Goal: Task Accomplishment & Management: Complete application form

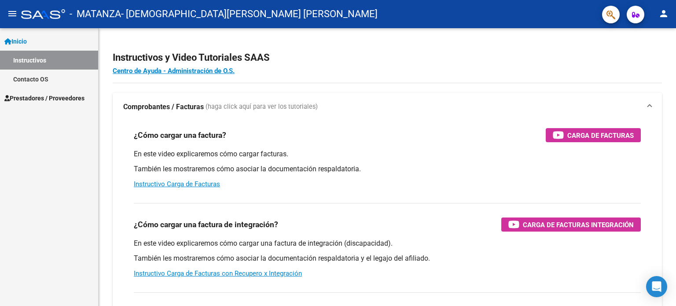
click at [55, 43] on link "Inicio" at bounding box center [49, 41] width 98 height 19
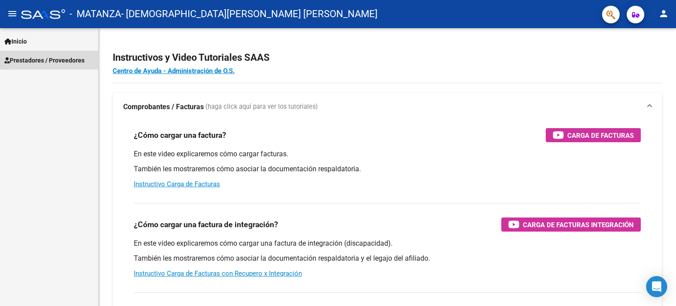
click at [55, 59] on span "Prestadores / Proveedores" at bounding box center [44, 60] width 80 height 10
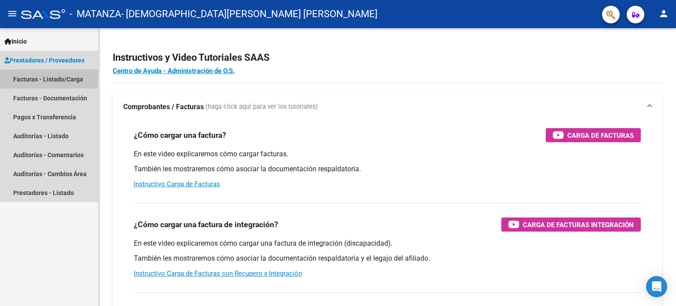
click at [59, 82] on link "Facturas - Listado/Carga" at bounding box center [49, 79] width 98 height 19
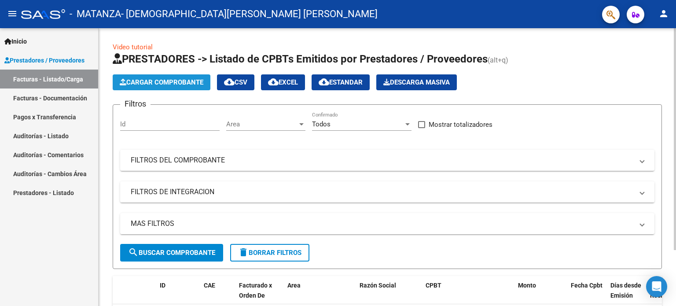
click at [144, 87] on button "Cargar Comprobante" at bounding box center [162, 82] width 98 height 16
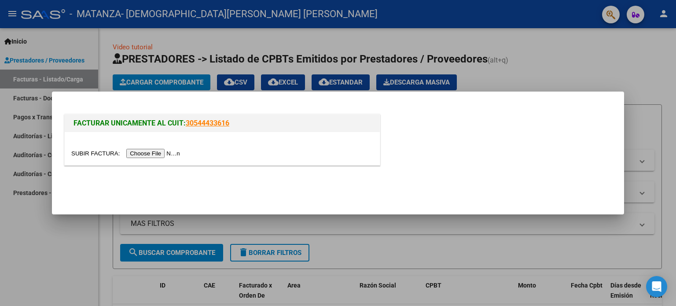
click at [176, 151] on input "file" at bounding box center [126, 153] width 111 height 9
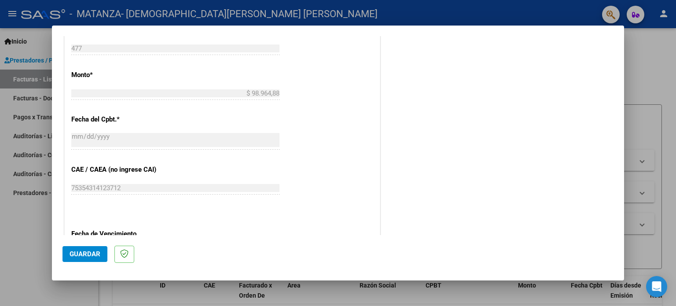
scroll to position [176, 0]
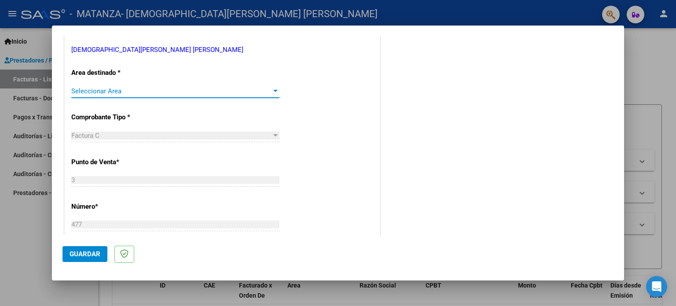
click at [190, 89] on span "Seleccionar Area" at bounding box center [171, 91] width 200 height 8
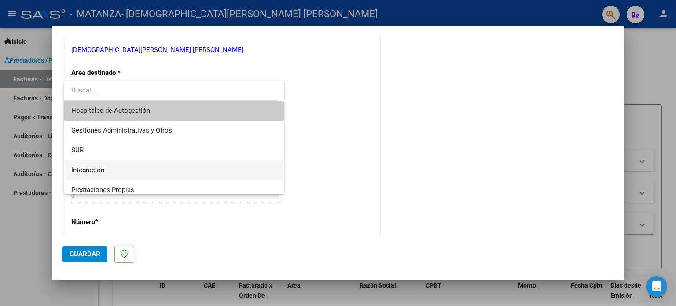
click at [170, 165] on span "Integración" at bounding box center [174, 170] width 206 height 20
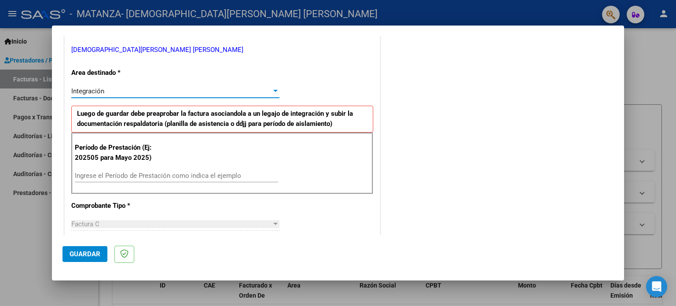
click at [143, 182] on div "Ingrese el Período de Prestación como indica el ejemplo" at bounding box center [176, 180] width 203 height 22
click at [148, 174] on input "Ingrese el Período de Prestación como indica el ejemplo" at bounding box center [176, 176] width 203 height 8
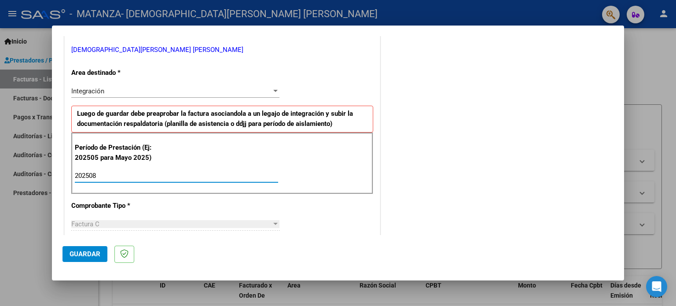
type input "202508"
click at [77, 253] on span "Guardar" at bounding box center [85, 254] width 31 height 8
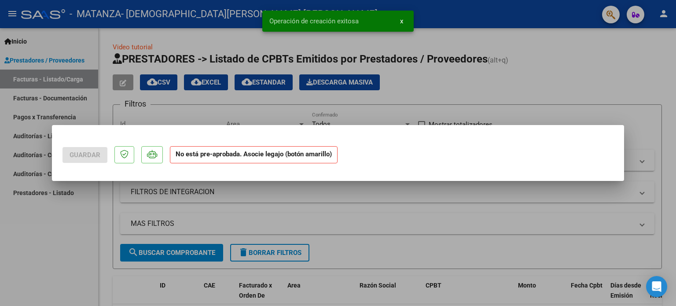
scroll to position [0, 0]
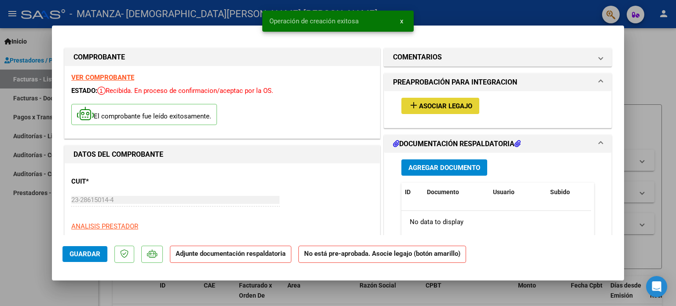
click at [450, 100] on button "add Asociar Legajo" at bounding box center [440, 106] width 78 height 16
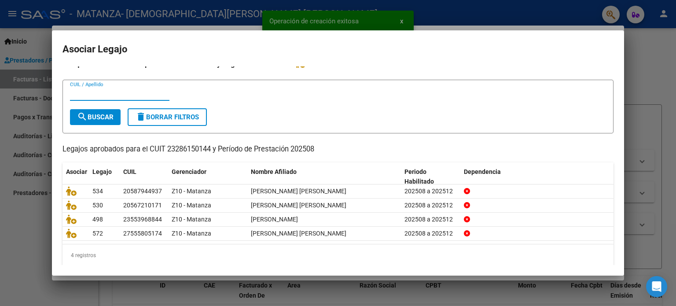
scroll to position [15, 0]
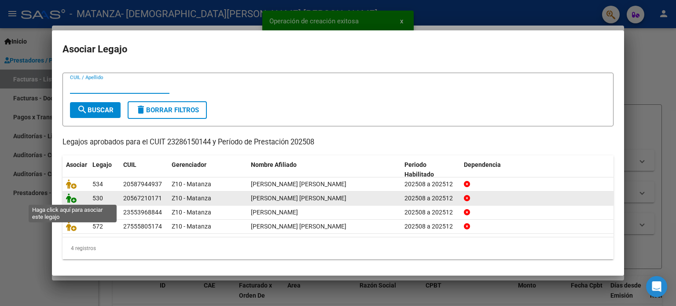
click at [73, 195] on icon at bounding box center [71, 198] width 11 height 10
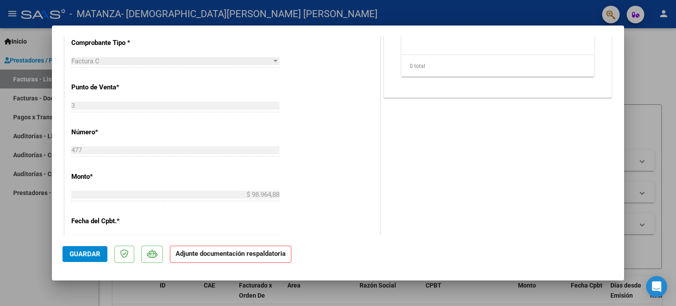
scroll to position [176, 0]
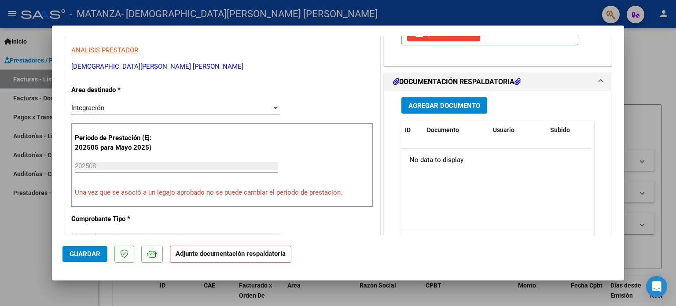
click at [454, 102] on span "Agregar Documento" at bounding box center [444, 106] width 72 height 8
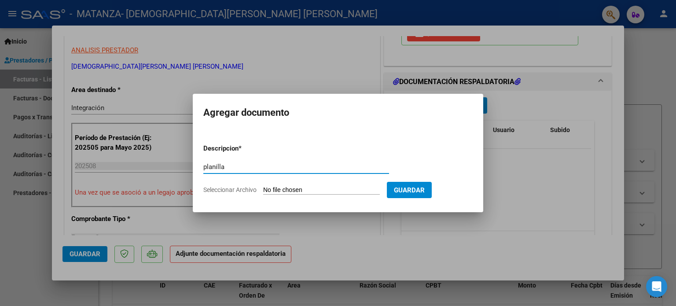
type input "planilla"
click at [357, 193] on input "Seleccionar Archivo" at bounding box center [321, 190] width 117 height 8
type input "C:\fakepath\Planilla [PERSON_NAME] [PERSON_NAME] fono.pdf"
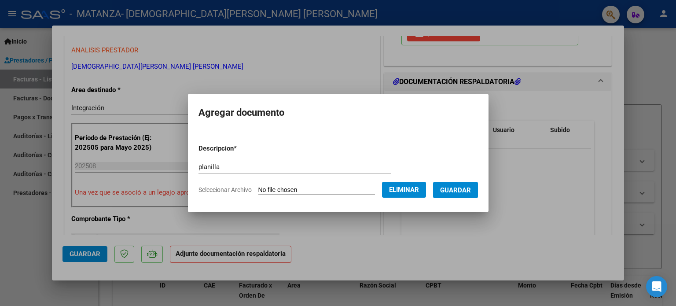
click at [469, 193] on span "Guardar" at bounding box center [455, 190] width 31 height 8
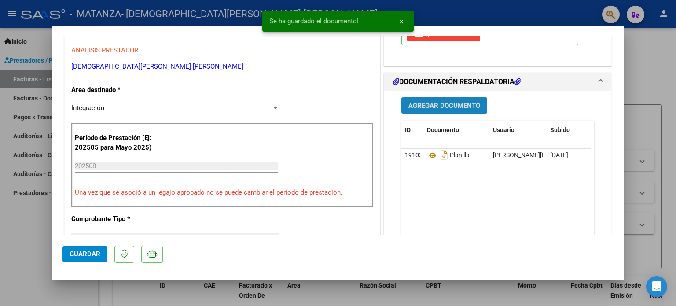
click at [463, 102] on span "Agregar Documento" at bounding box center [444, 106] width 72 height 8
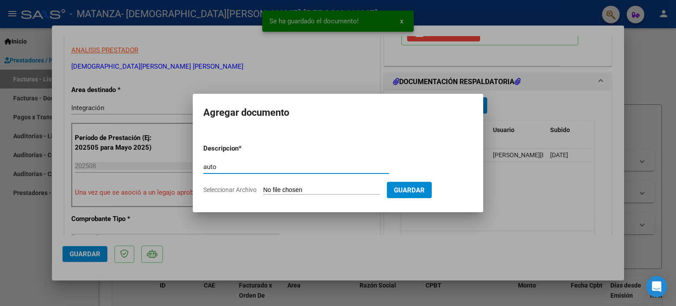
type input "auto"
click at [320, 191] on input "Seleccionar Archivo" at bounding box center [321, 190] width 117 height 8
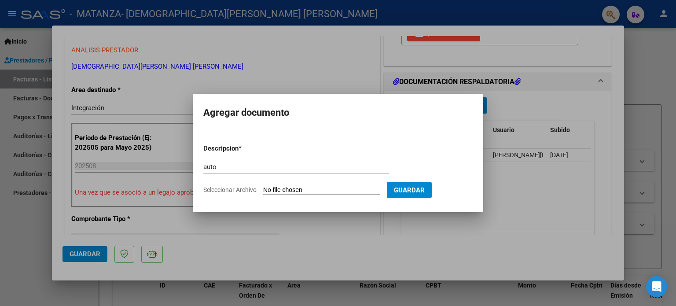
type input "C:\fakepath\Captura de pantalla [DATE] 133224.png"
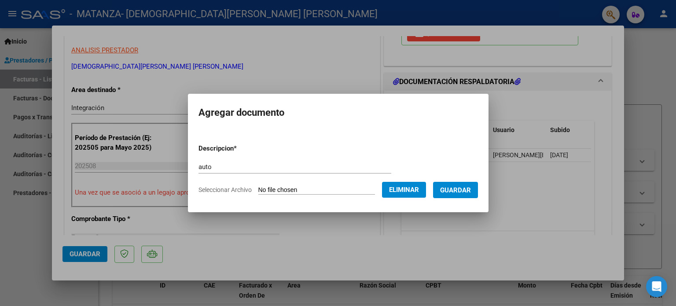
click at [471, 189] on span "Guardar" at bounding box center [455, 190] width 31 height 8
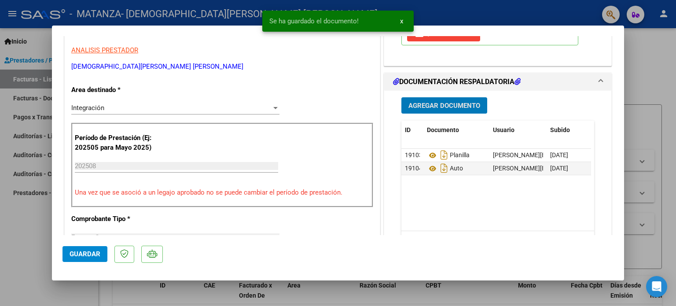
click at [75, 255] on span "Guardar" at bounding box center [85, 254] width 31 height 8
click at [24, 234] on div at bounding box center [338, 153] width 676 height 306
type input "$ 0,00"
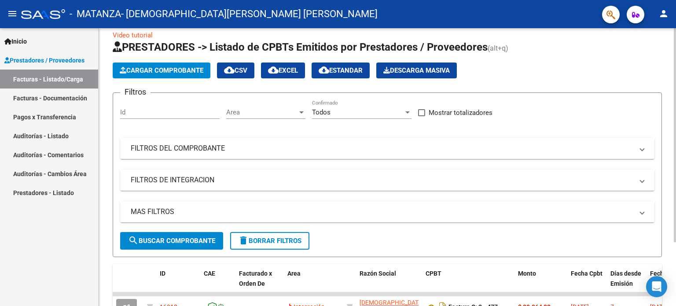
scroll to position [0, 0]
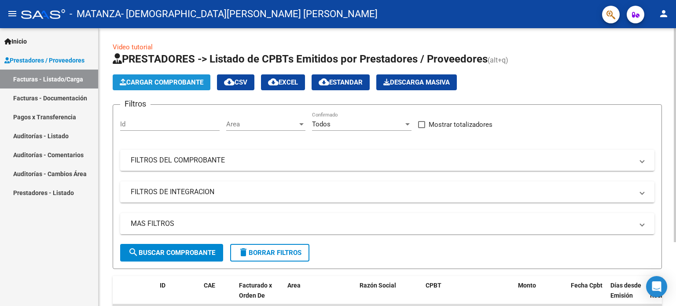
click at [155, 81] on span "Cargar Comprobante" at bounding box center [162, 82] width 84 height 8
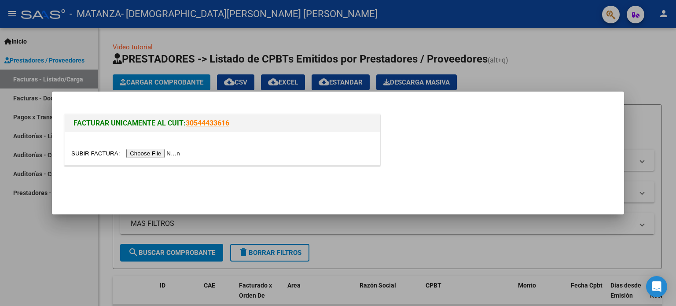
click at [174, 156] on input "file" at bounding box center [126, 153] width 111 height 9
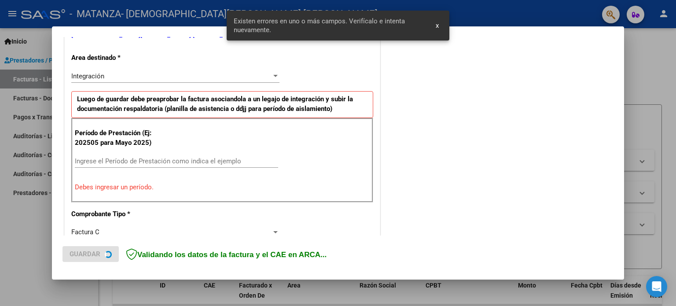
scroll to position [206, 0]
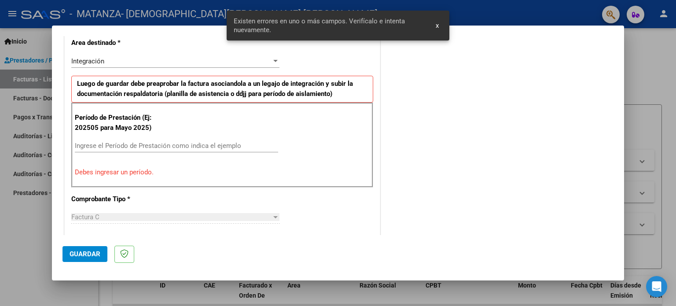
click at [222, 139] on div "Ingrese el Período de Prestación como indica el ejemplo" at bounding box center [176, 145] width 203 height 13
click at [216, 146] on input "Ingrese el Período de Prestación como indica el ejemplo" at bounding box center [176, 146] width 203 height 8
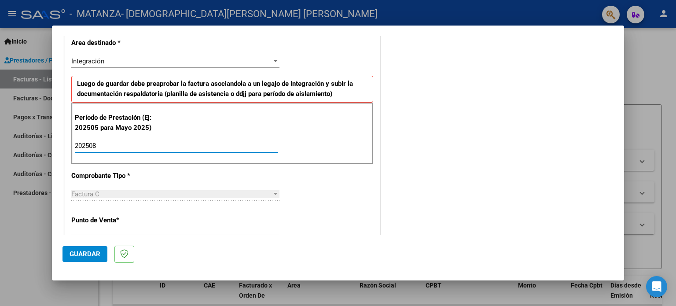
type input "202508"
click at [91, 247] on button "Guardar" at bounding box center [84, 254] width 45 height 16
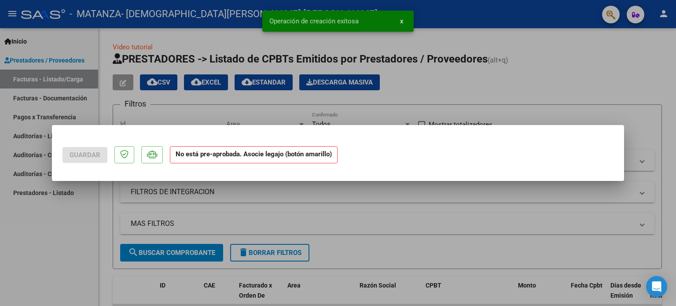
scroll to position [0, 0]
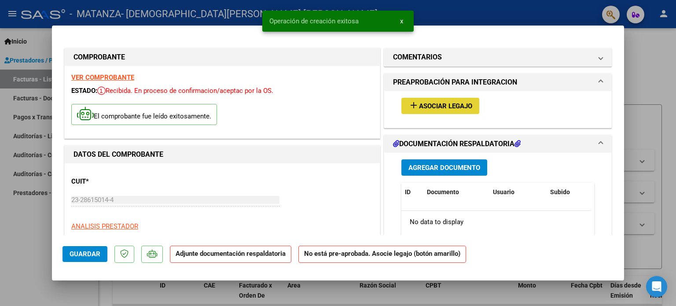
click at [445, 106] on span "Asociar Legajo" at bounding box center [445, 106] width 53 height 8
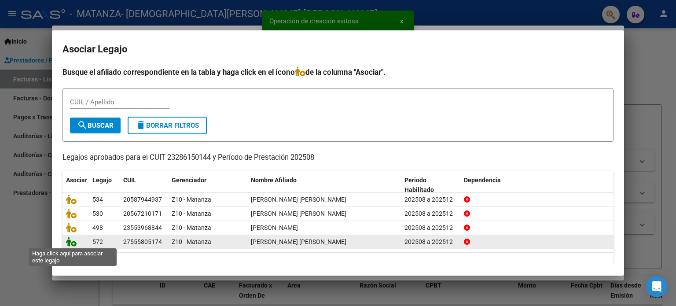
click at [71, 241] on icon at bounding box center [71, 242] width 11 height 10
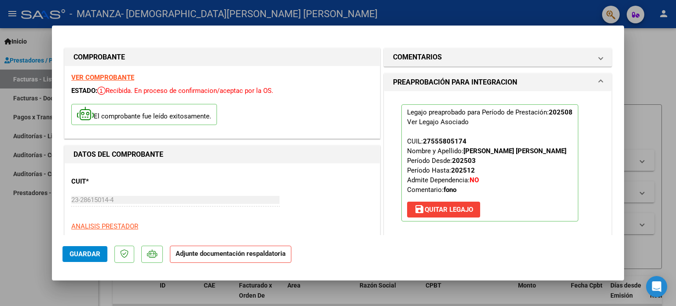
scroll to position [176, 0]
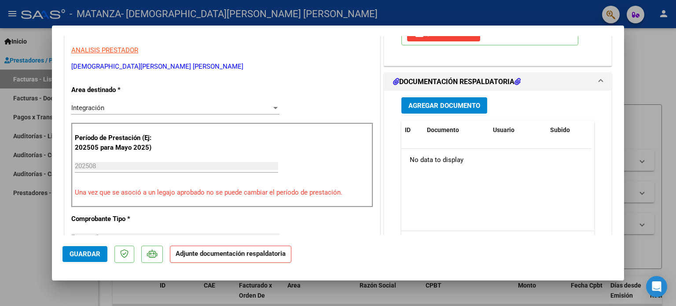
click at [425, 102] on span "Agregar Documento" at bounding box center [444, 106] width 72 height 8
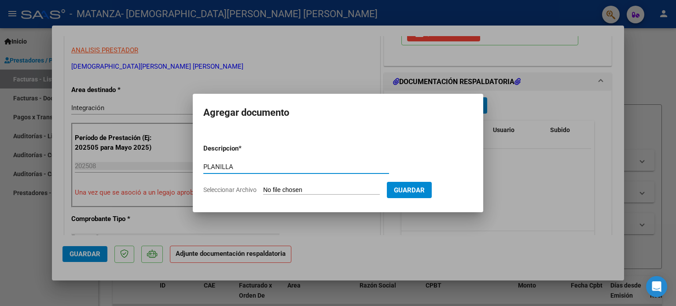
type input "PLANILLA"
click at [283, 191] on input "Seleccionar Archivo" at bounding box center [321, 190] width 117 height 8
type input "C:\fakepath\Planilla [PERSON_NAME] [PERSON_NAME] fono.pdf"
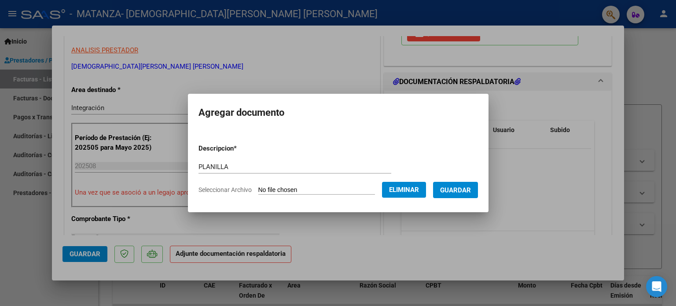
click at [471, 189] on span "Guardar" at bounding box center [455, 190] width 31 height 8
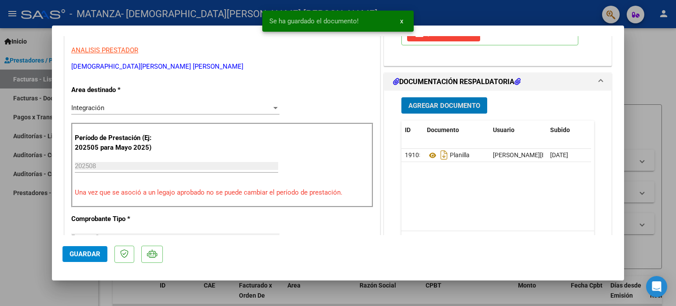
scroll to position [0, 0]
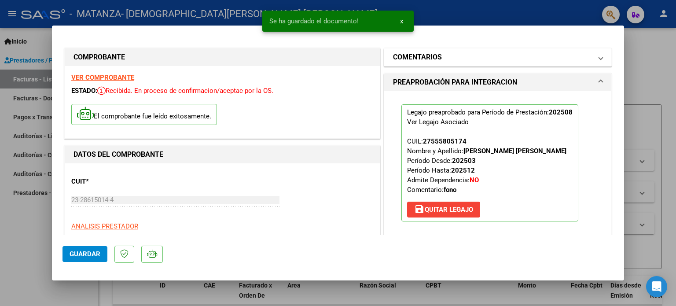
click at [457, 55] on mat-panel-title "COMENTARIOS" at bounding box center [492, 57] width 199 height 11
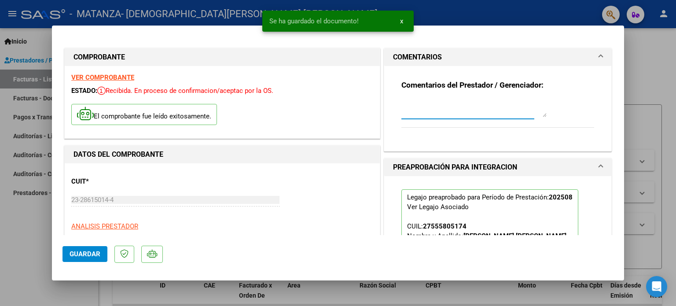
click at [438, 111] on textarea at bounding box center [473, 108] width 145 height 18
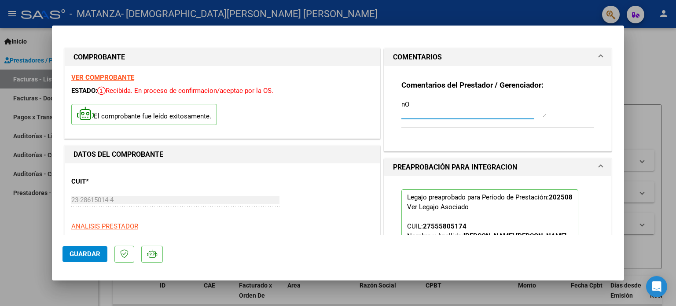
type textarea "n"
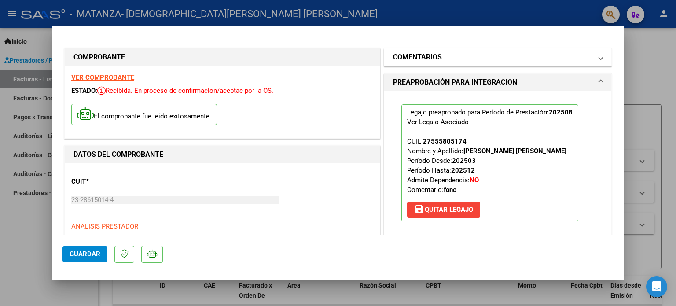
click at [442, 59] on mat-panel-title "COMENTARIOS" at bounding box center [492, 57] width 199 height 11
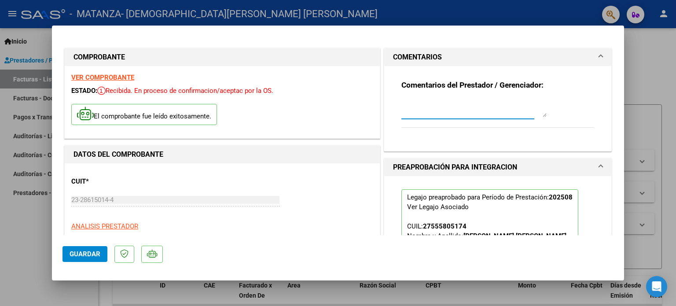
click at [407, 114] on textarea at bounding box center [473, 108] width 145 height 18
type textarea "No nos enviaron autorización."
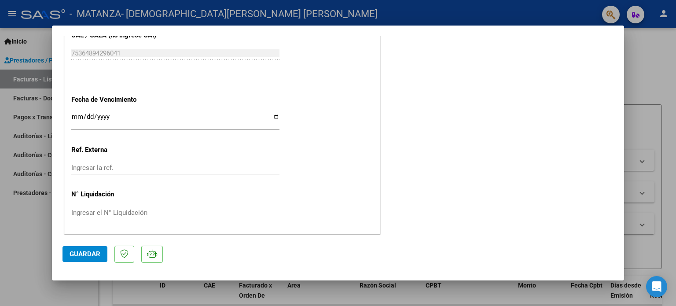
scroll to position [236, 0]
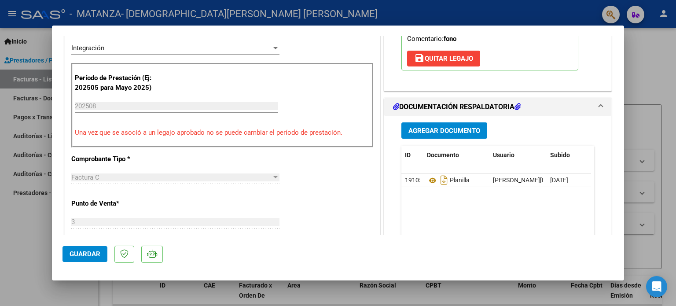
click at [61, 257] on mat-dialog-container "COMPROBANTE VER COMPROBANTE ESTADO: Recibida. En proceso de confirmacion/acepta…" at bounding box center [338, 153] width 572 height 254
click at [70, 253] on span "Guardar" at bounding box center [85, 254] width 31 height 8
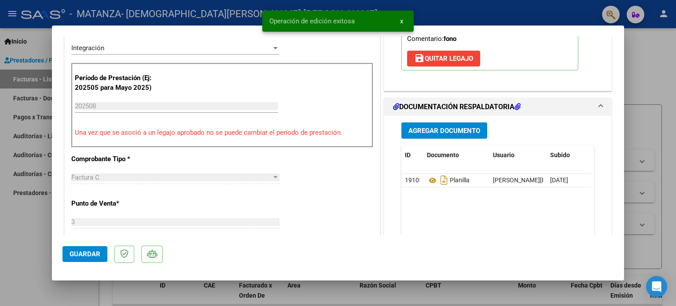
click at [9, 260] on div at bounding box center [338, 153] width 676 height 306
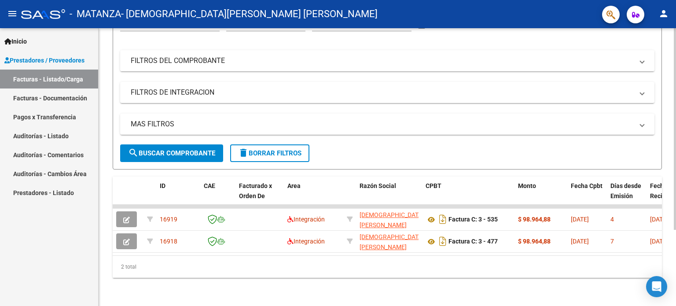
scroll to position [0, 0]
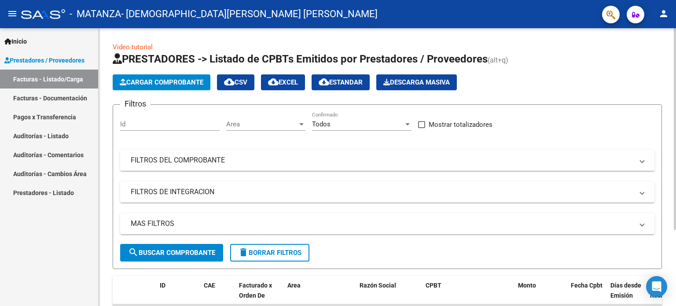
click at [197, 83] on span "Cargar Comprobante" at bounding box center [162, 82] width 84 height 8
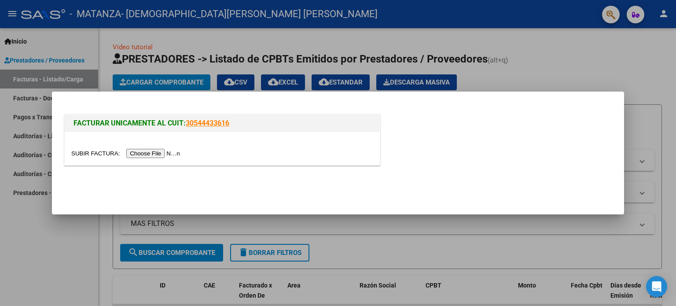
click at [169, 150] on input "file" at bounding box center [126, 153] width 111 height 9
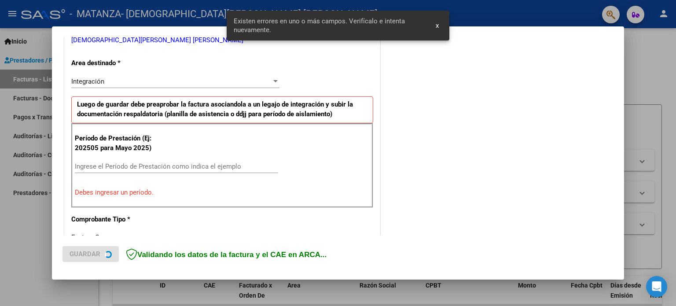
scroll to position [190, 0]
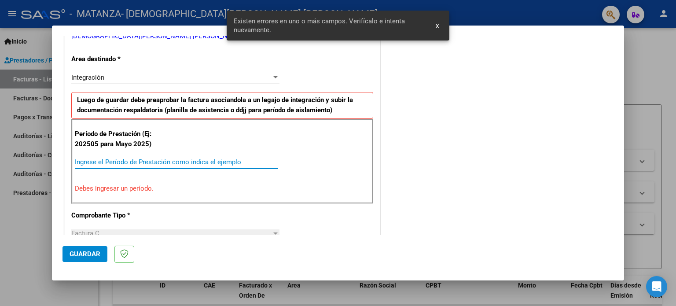
click at [190, 165] on input "Ingrese el Período de Prestación como indica el ejemplo" at bounding box center [176, 162] width 203 height 8
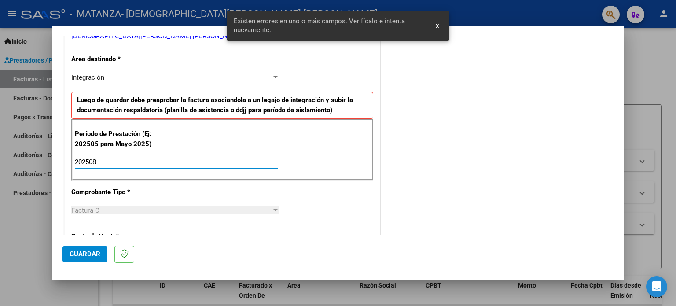
type input "202508"
click at [95, 253] on span "Guardar" at bounding box center [85, 254] width 31 height 8
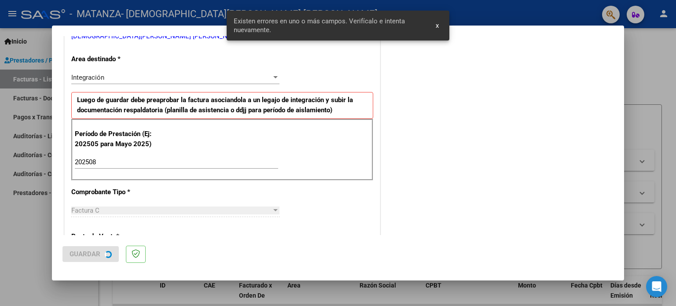
scroll to position [0, 0]
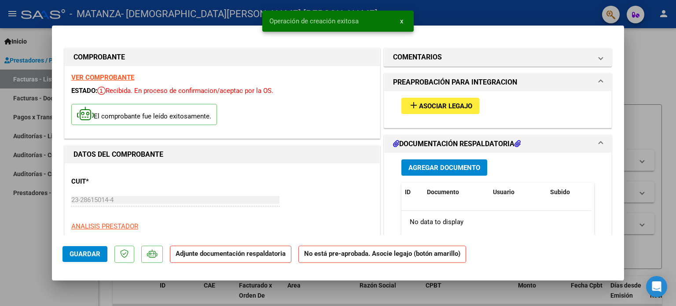
click at [475, 103] on button "add Asociar Legajo" at bounding box center [440, 106] width 78 height 16
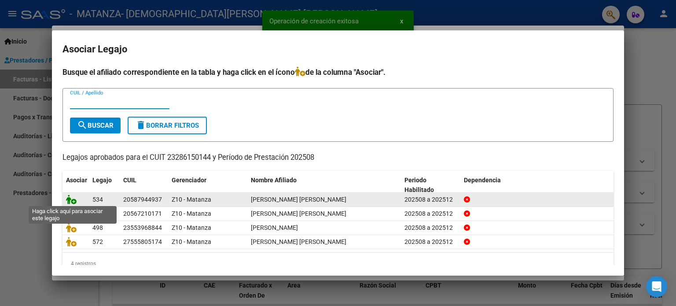
click at [72, 198] on icon at bounding box center [71, 199] width 11 height 10
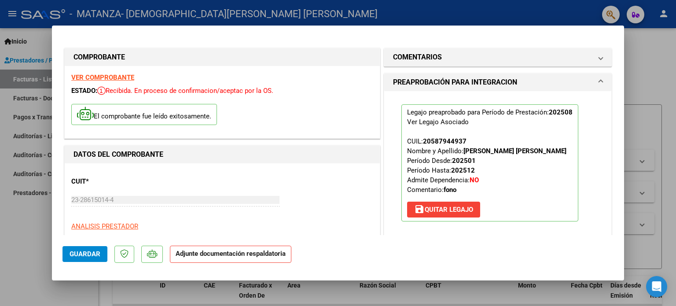
drag, startPoint x: 459, startPoint y: 61, endPoint x: 450, endPoint y: 79, distance: 20.5
click at [459, 60] on mat-panel-title "COMENTARIOS" at bounding box center [492, 57] width 199 height 11
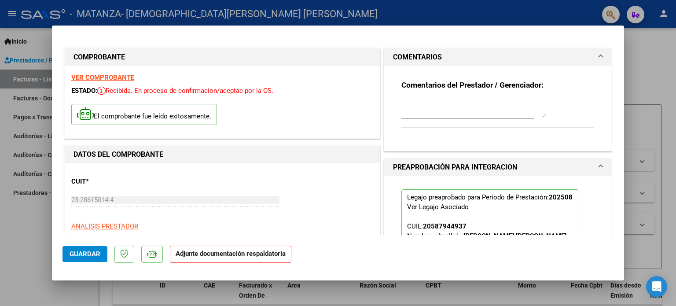
click at [430, 114] on textarea at bounding box center [473, 108] width 145 height 18
type textarea "s"
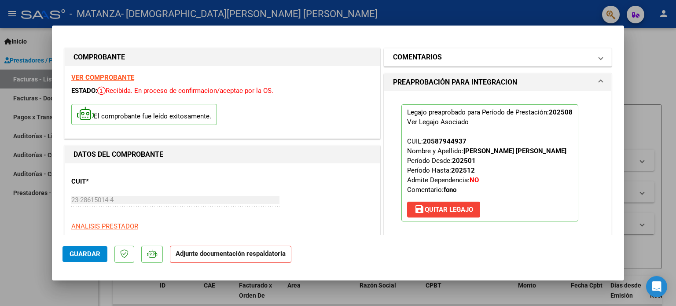
click at [430, 58] on h1 "COMENTARIOS" at bounding box center [417, 57] width 49 height 11
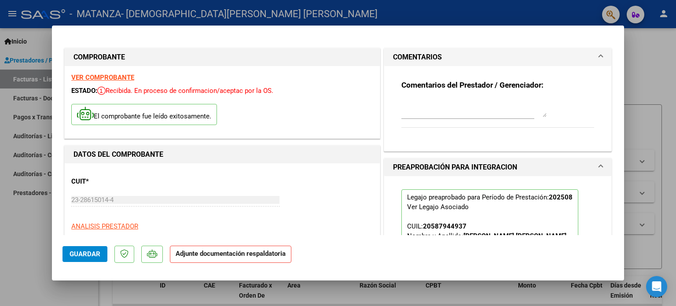
click at [422, 116] on textarea at bounding box center [473, 108] width 145 height 18
type textarea "s"
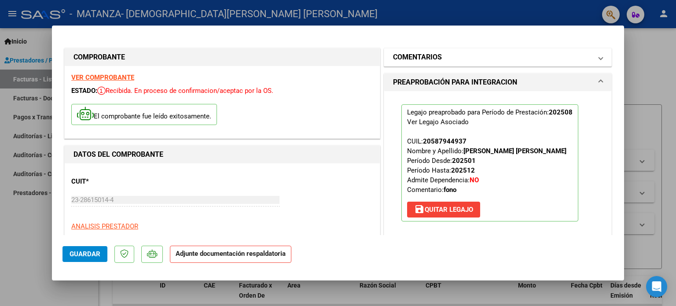
click at [434, 55] on h1 "COMENTARIOS" at bounding box center [417, 57] width 49 height 11
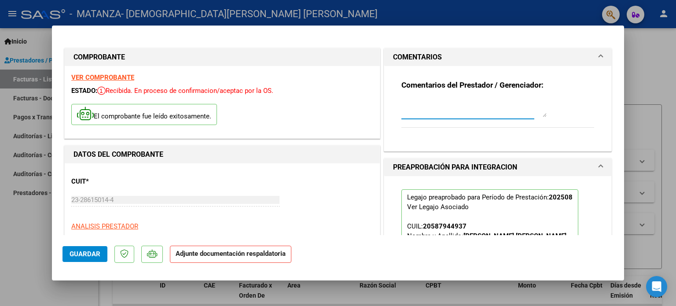
click at [420, 113] on textarea at bounding box center [473, 108] width 145 height 18
type textarea "Se autorizó por mail."
click at [418, 150] on div "Comentarios del Prestador / Gerenciador: Se autorizó por mail." at bounding box center [497, 108] width 227 height 85
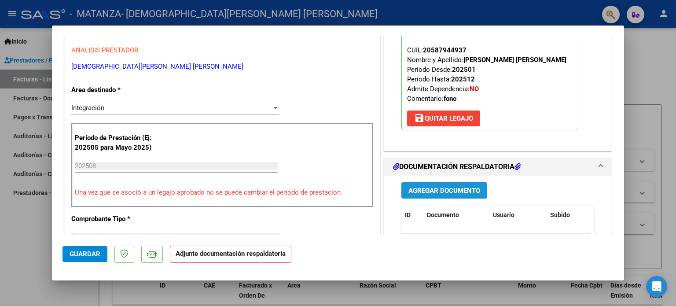
click at [447, 194] on button "Agregar Documento" at bounding box center [444, 190] width 86 height 16
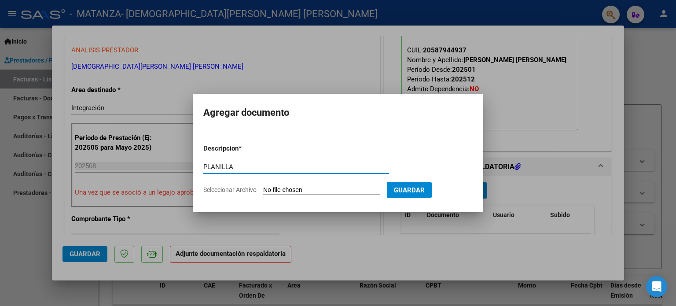
type input "PLANILLA"
click at [313, 192] on input "Seleccionar Archivo" at bounding box center [321, 190] width 117 height 8
type input "C:\fakepath\Planilla [PERSON_NAME] [PERSON_NAME] fono.pdf"
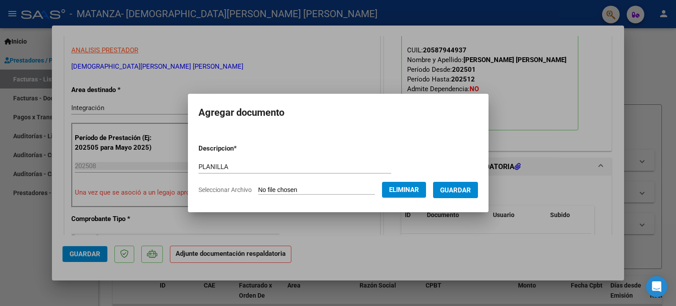
click at [470, 188] on span "Guardar" at bounding box center [455, 190] width 31 height 8
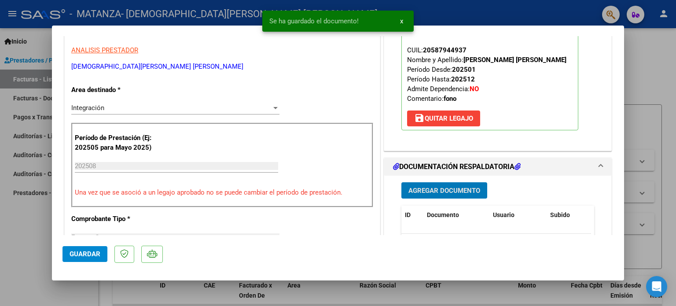
click at [89, 253] on span "Guardar" at bounding box center [85, 254] width 31 height 8
click at [1, 231] on div at bounding box center [338, 153] width 676 height 306
type input "$ 0,00"
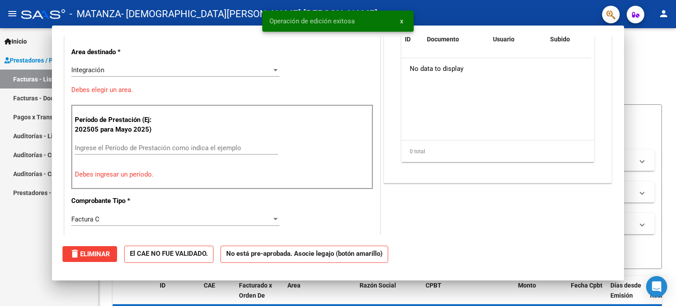
scroll to position [149, 0]
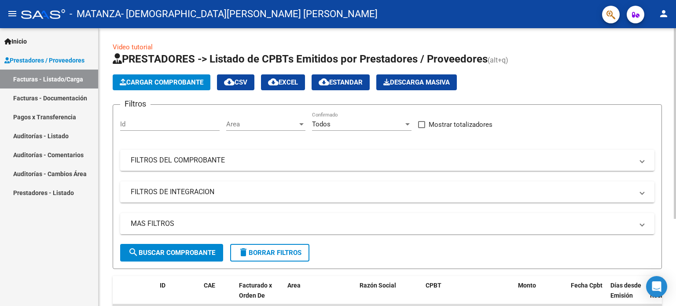
click at [203, 81] on span "Cargar Comprobante" at bounding box center [162, 82] width 84 height 8
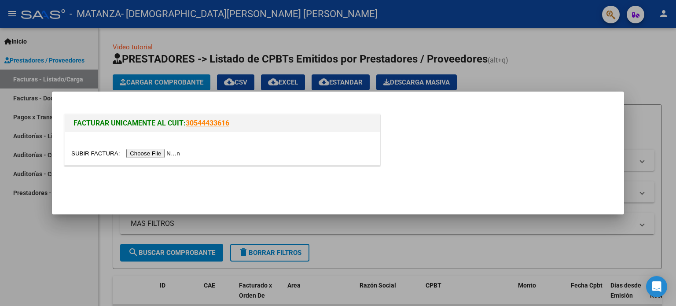
click at [178, 156] on input "file" at bounding box center [126, 153] width 111 height 9
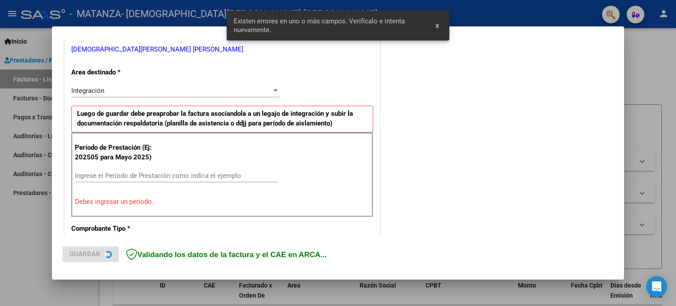
scroll to position [190, 0]
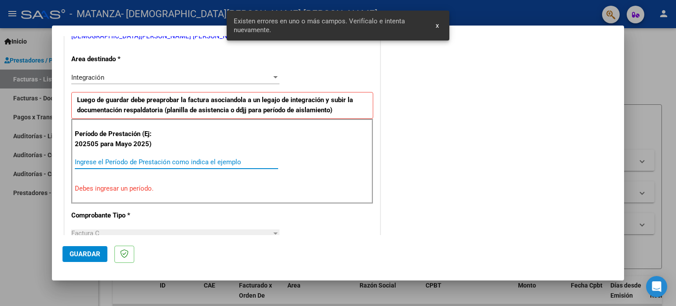
click at [187, 160] on input "Ingrese el Período de Prestación como indica el ejemplo" at bounding box center [176, 162] width 203 height 8
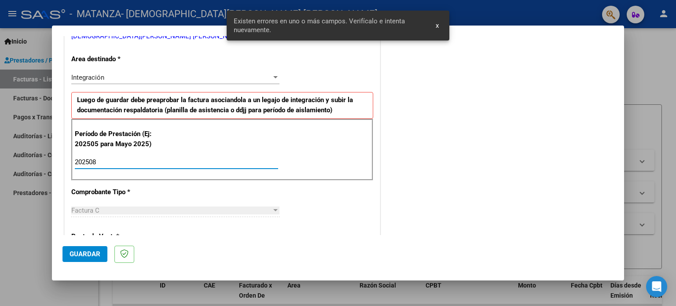
type input "202508"
click at [93, 254] on span "Guardar" at bounding box center [85, 254] width 31 height 8
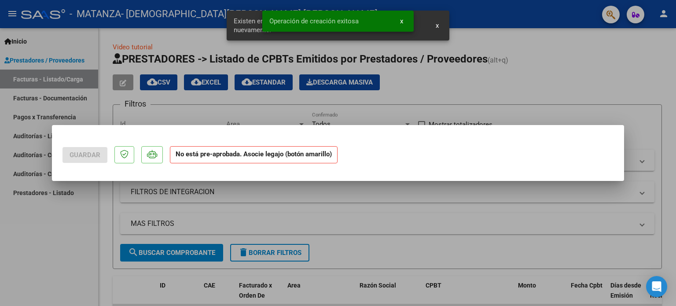
scroll to position [0, 0]
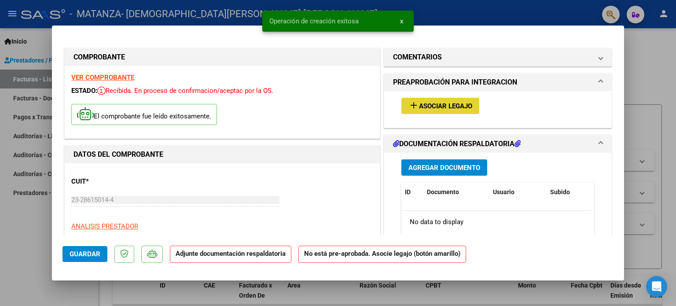
click at [449, 108] on span "Asociar Legajo" at bounding box center [445, 106] width 53 height 8
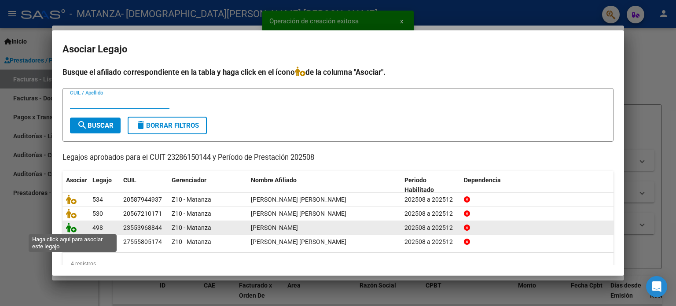
click at [69, 228] on icon at bounding box center [71, 228] width 11 height 10
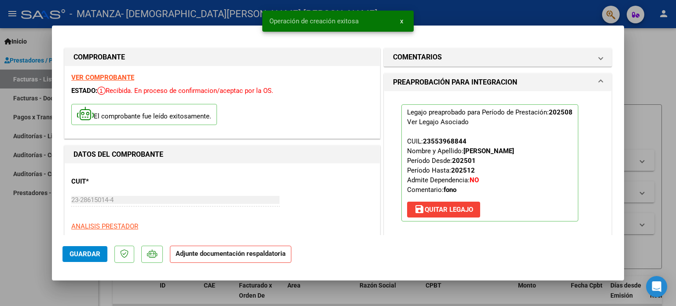
scroll to position [176, 0]
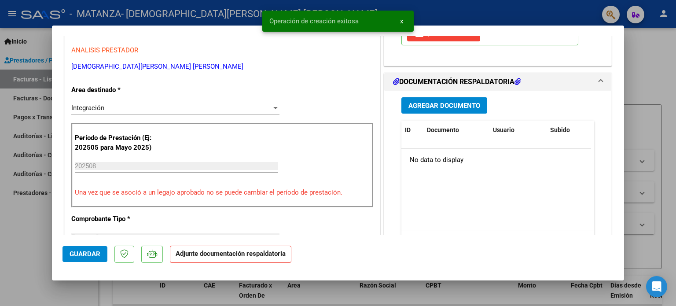
click at [460, 104] on span "Agregar Documento" at bounding box center [444, 106] width 72 height 8
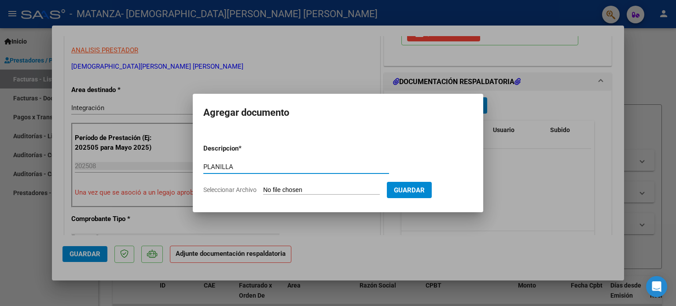
type input "PLANILLA"
click at [330, 190] on input "Seleccionar Archivo" at bounding box center [321, 190] width 117 height 8
type input "C:\fakepath\Planilla [PERSON_NAME] [PERSON_NAME].pdf"
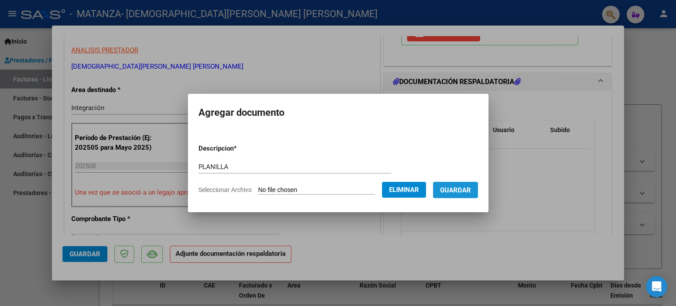
click at [468, 191] on span "Guardar" at bounding box center [455, 190] width 31 height 8
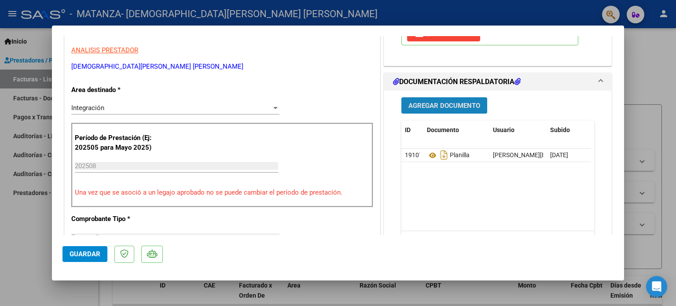
click at [457, 106] on span "Agregar Documento" at bounding box center [444, 106] width 72 height 8
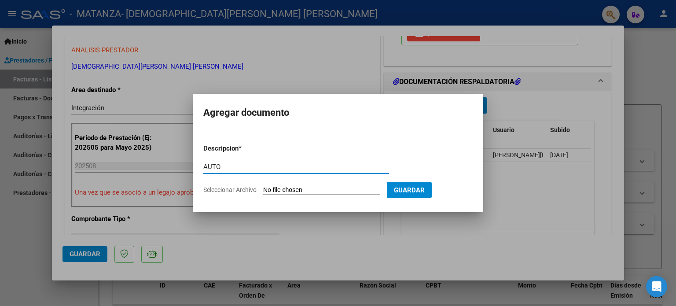
type input "AUTO"
click at [324, 190] on input "Seleccionar Archivo" at bounding box center [321, 190] width 117 height 8
type input "C:\fakepath\AUTO-TERAPIAS.pdf"
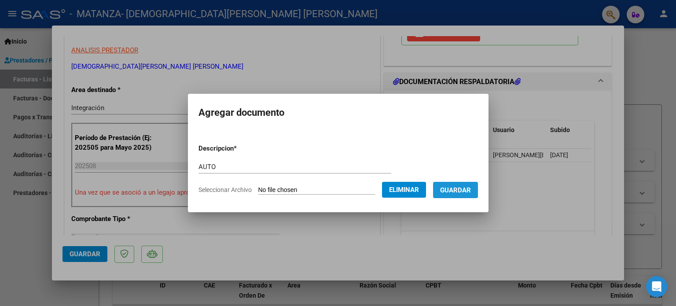
click at [465, 188] on span "Guardar" at bounding box center [455, 190] width 31 height 8
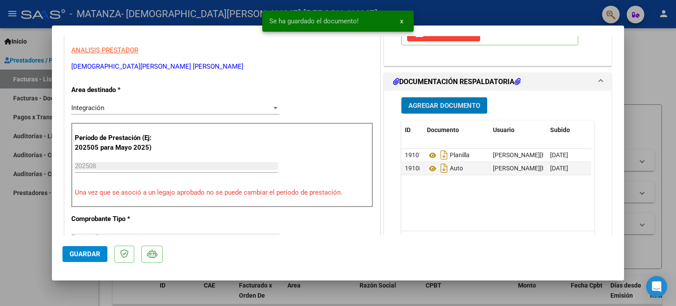
click at [77, 254] on span "Guardar" at bounding box center [85, 254] width 31 height 8
click at [42, 234] on div at bounding box center [338, 153] width 676 height 306
type input "$ 0,00"
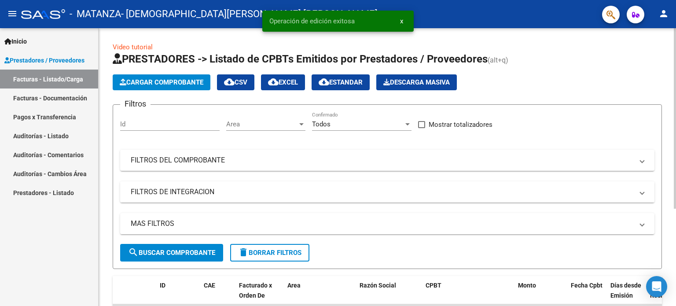
scroll to position [149, 0]
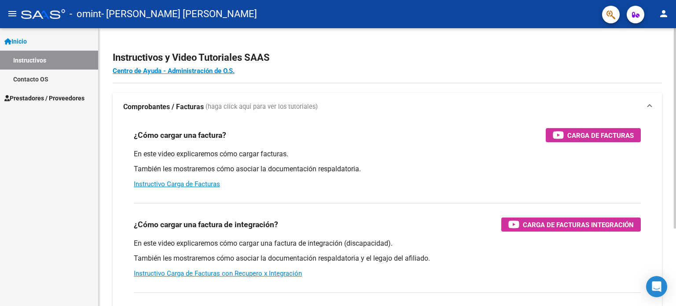
drag, startPoint x: 524, startPoint y: 83, endPoint x: 563, endPoint y: 52, distance: 49.1
click at [524, 83] on div "Instructivos y Video Tutoriales SAAS Centro de Ayuda - Administración de O.S. C…" at bounding box center [387, 221] width 577 height 386
click at [666, 15] on mat-icon "person" at bounding box center [663, 13] width 11 height 11
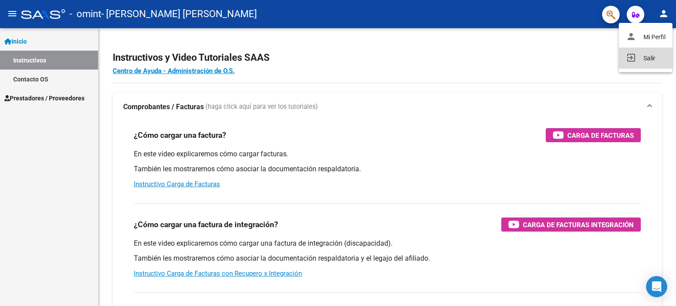
click at [632, 54] on mat-icon "exit_to_app" at bounding box center [631, 57] width 11 height 11
